Goal: Task Accomplishment & Management: Use online tool/utility

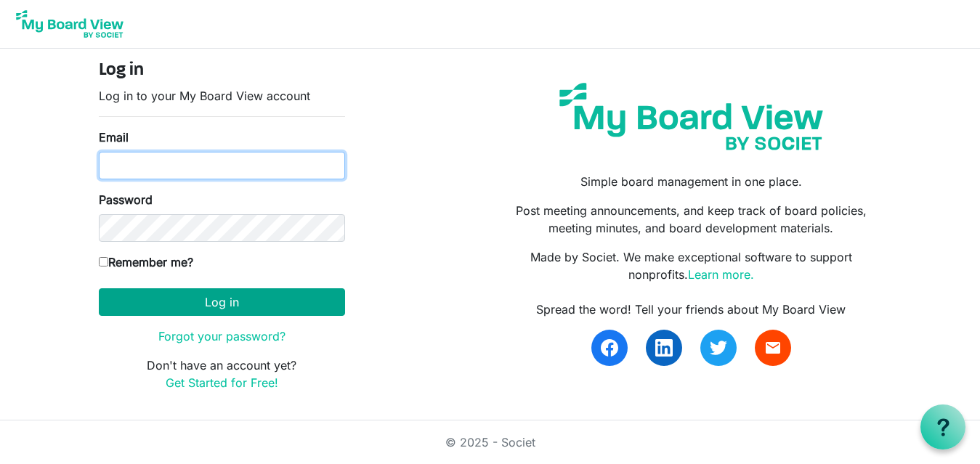
type input "[EMAIL_ADDRESS][DOMAIN_NAME]"
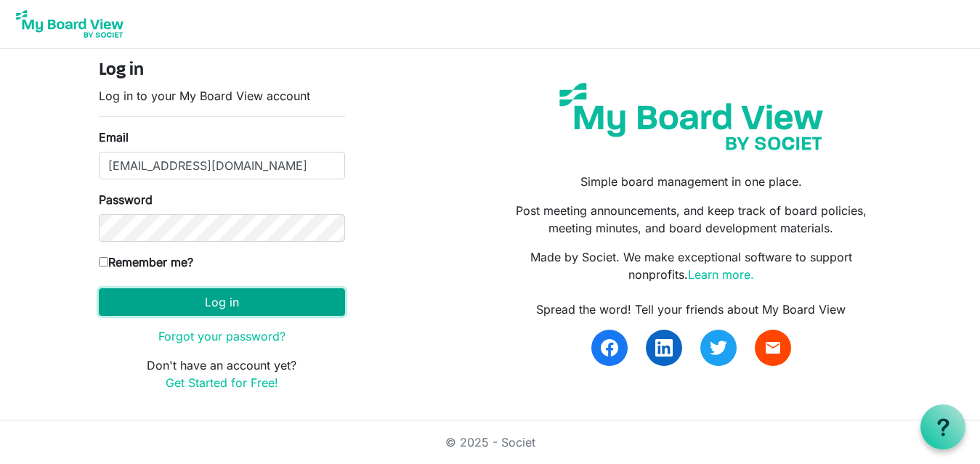
click at [169, 299] on button "Log in" at bounding box center [222, 302] width 246 height 28
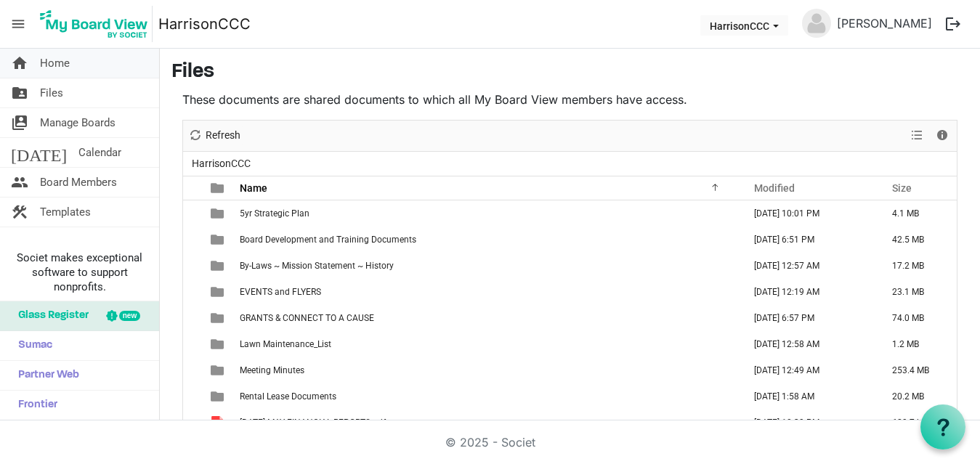
click at [60, 66] on span "Home" at bounding box center [55, 63] width 30 height 29
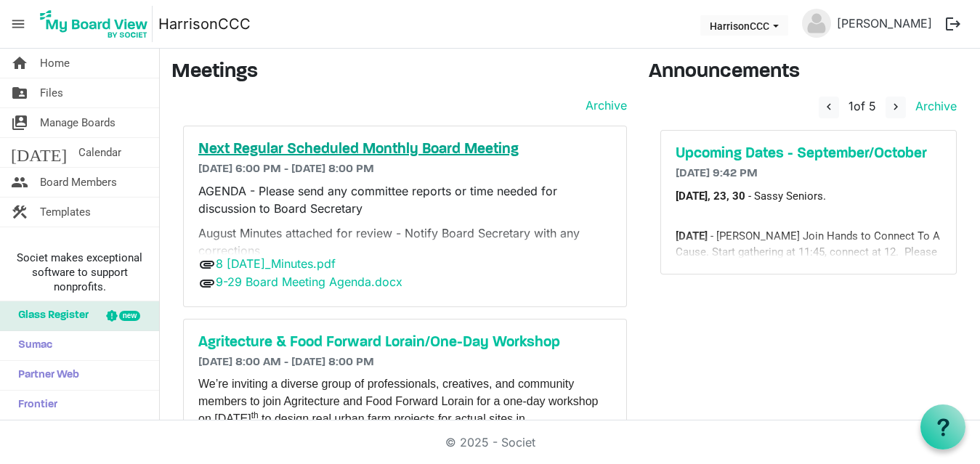
click at [424, 149] on h5 "Next Regular Scheduled Monthly Board Meeting" at bounding box center [404, 149] width 413 height 17
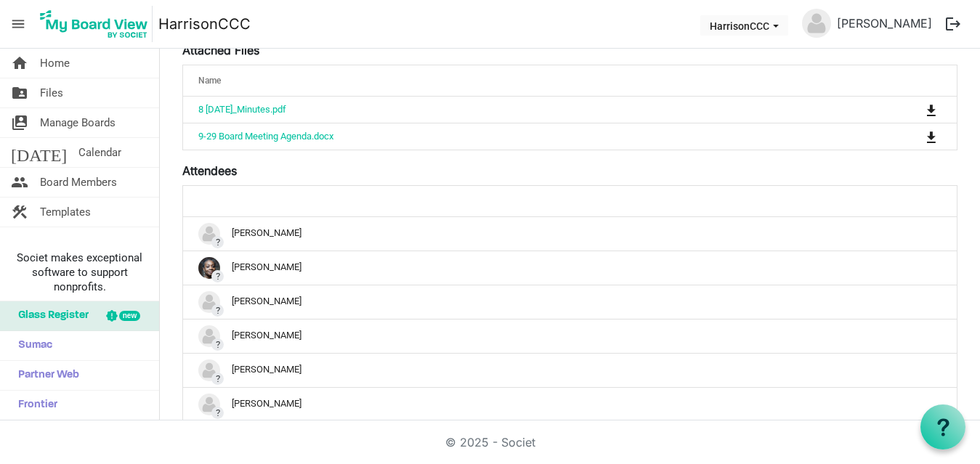
scroll to position [333, 0]
click at [90, 85] on link "folder_shared Files" at bounding box center [79, 92] width 159 height 29
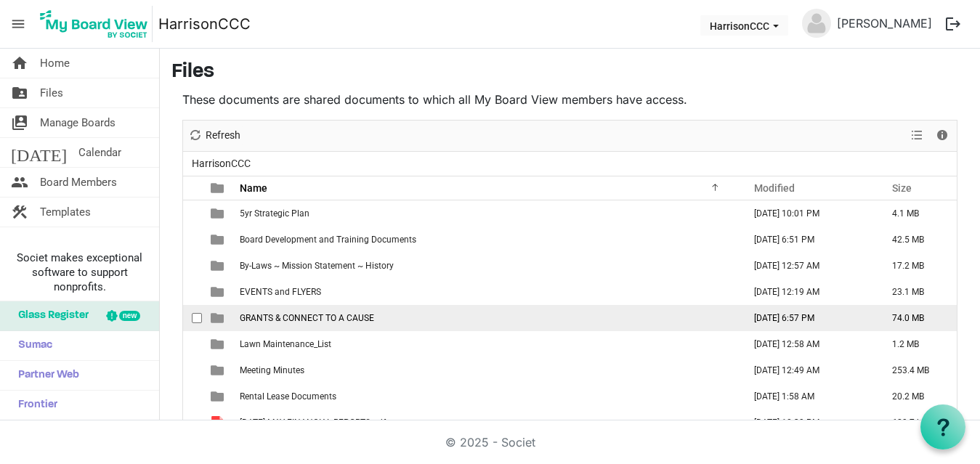
click at [294, 320] on span "GRANTS & CONNECT TO A CAUSE" at bounding box center [307, 318] width 134 height 10
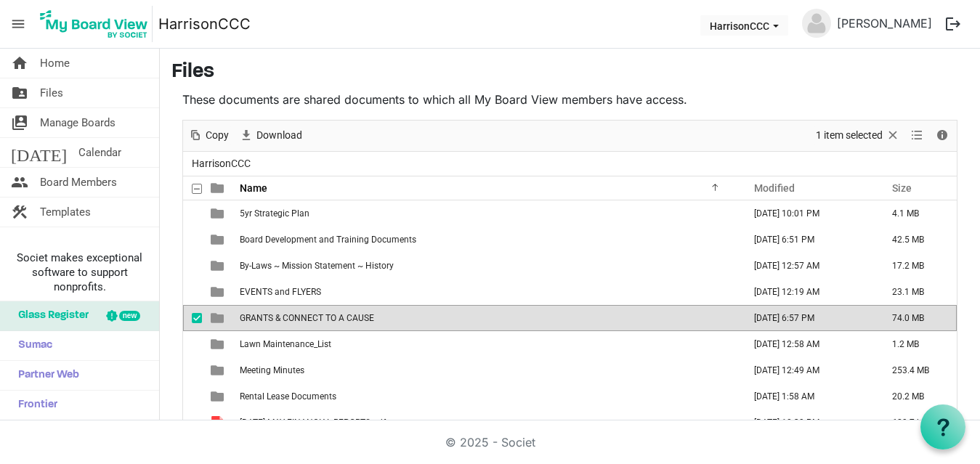
click at [294, 320] on span "GRANTS & CONNECT TO A CAUSE" at bounding box center [307, 318] width 134 height 10
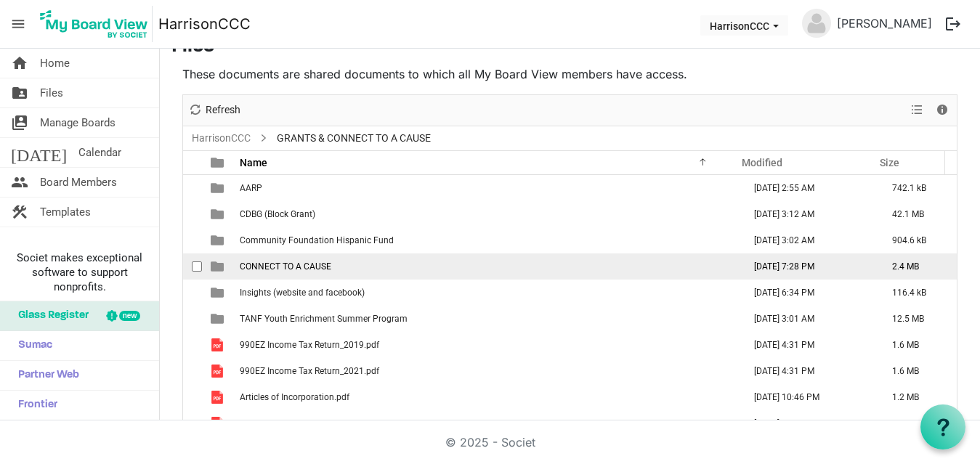
click at [309, 262] on span "CONNECT TO A CAUSE" at bounding box center [286, 267] width 92 height 10
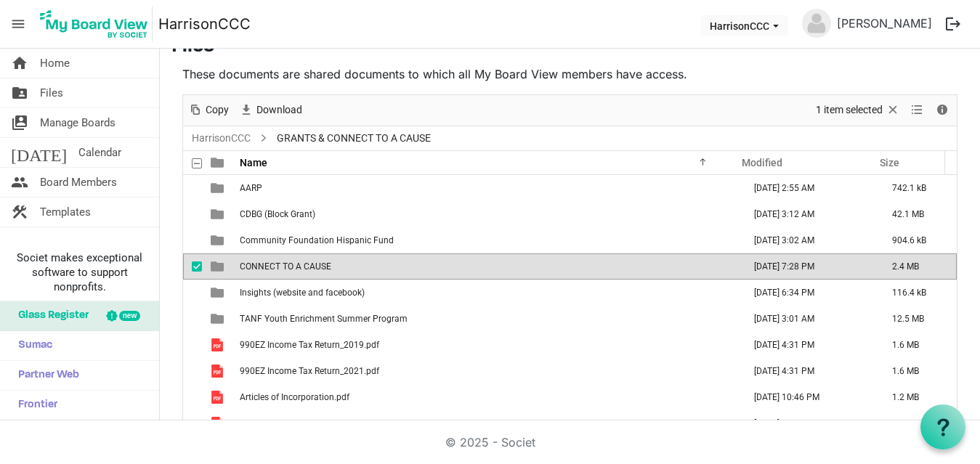
click at [309, 262] on span "CONNECT TO A CAUSE" at bounding box center [286, 267] width 92 height 10
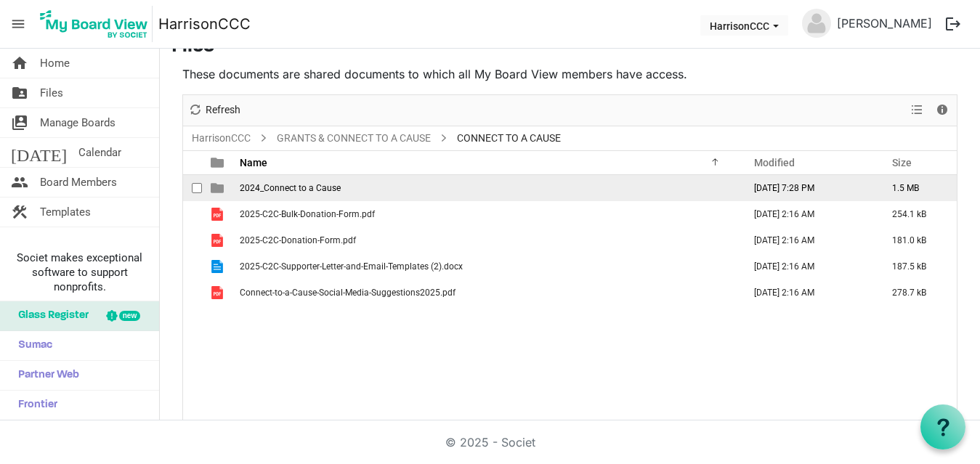
click at [332, 190] on span "2024_Connect to a Cause" at bounding box center [290, 188] width 101 height 10
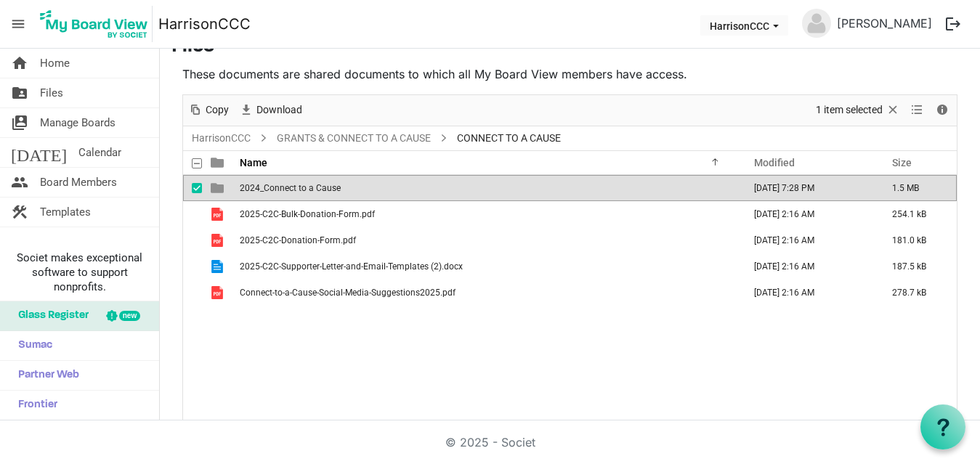
click at [332, 190] on span "2024_Connect to a Cause" at bounding box center [290, 188] width 101 height 10
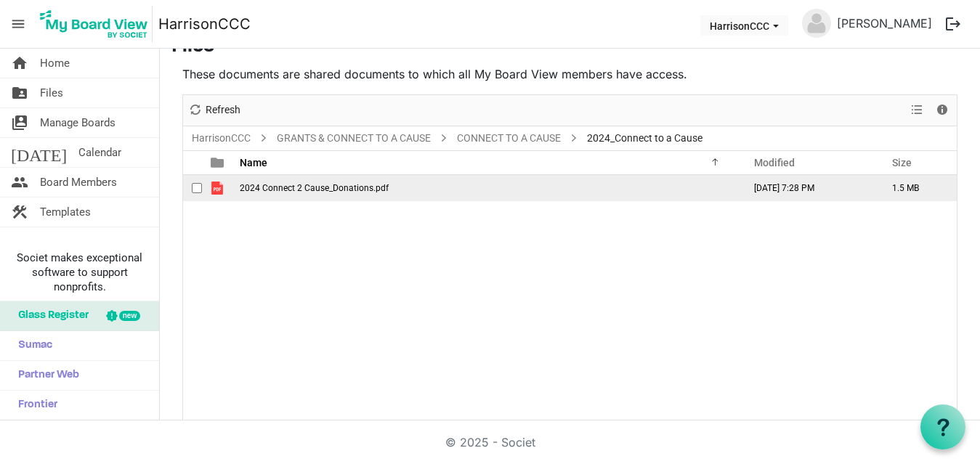
click at [332, 190] on span "2024 Connect 2 Cause_Donations.pdf" at bounding box center [314, 188] width 149 height 10
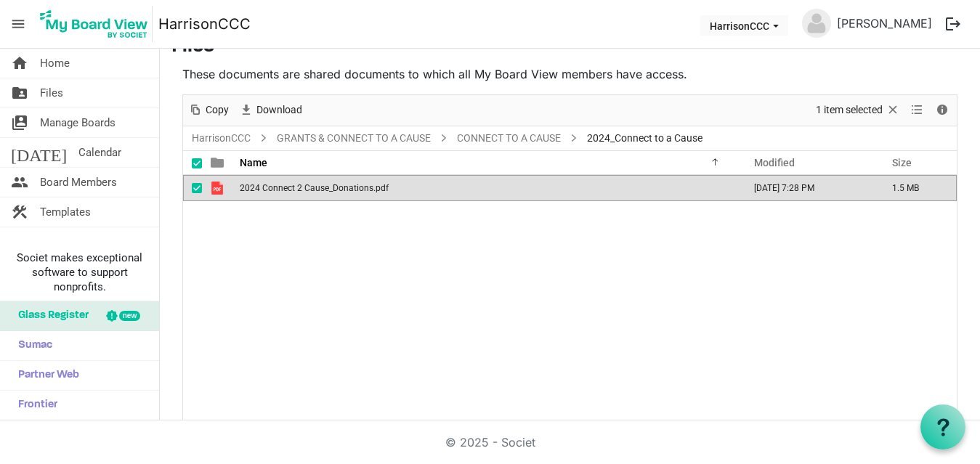
click at [332, 190] on span "2024 Connect 2 Cause_Donations.pdf" at bounding box center [314, 188] width 149 height 10
